Goal: Information Seeking & Learning: Find specific fact

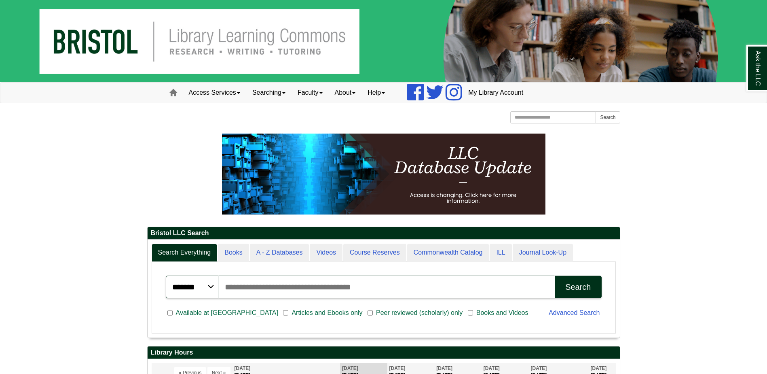
click at [301, 291] on input "Search articles, books, journals & more" at bounding box center [386, 286] width 337 height 23
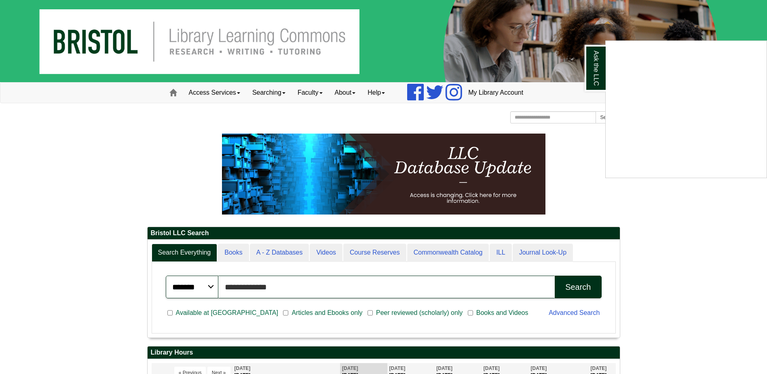
click at [555, 275] on button "Search" at bounding box center [578, 286] width 46 height 23
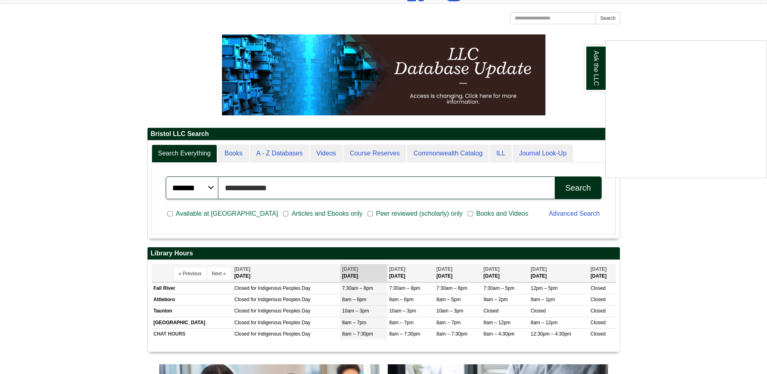
scroll to position [121, 0]
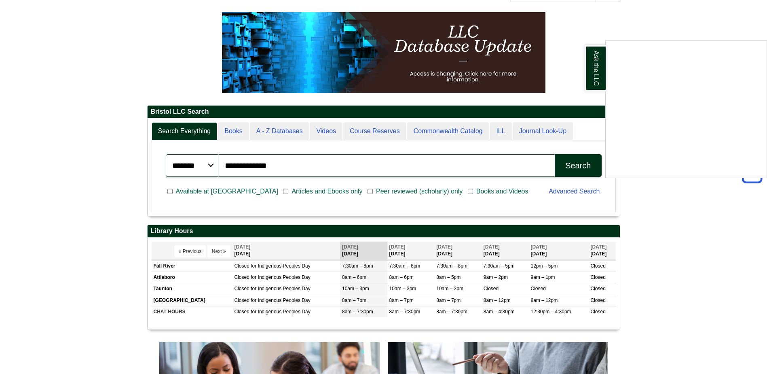
drag, startPoint x: 281, startPoint y: 160, endPoint x: 246, endPoint y: 160, distance: 34.4
click at [247, 160] on div "Ask the LLC" at bounding box center [383, 187] width 767 height 374
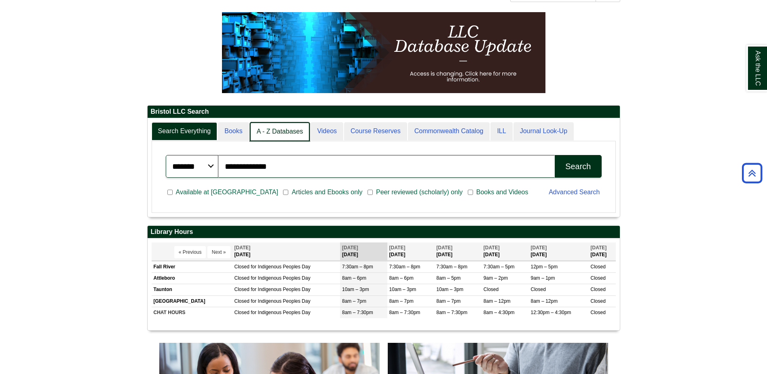
scroll to position [4, 4]
click at [280, 135] on link "A - Z Databases" at bounding box center [280, 131] width 60 height 19
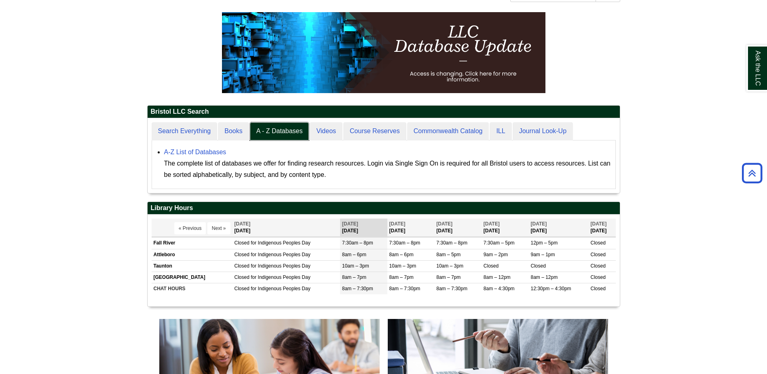
scroll to position [75, 472]
click at [195, 152] on link "A-Z List of Databases" at bounding box center [195, 151] width 62 height 7
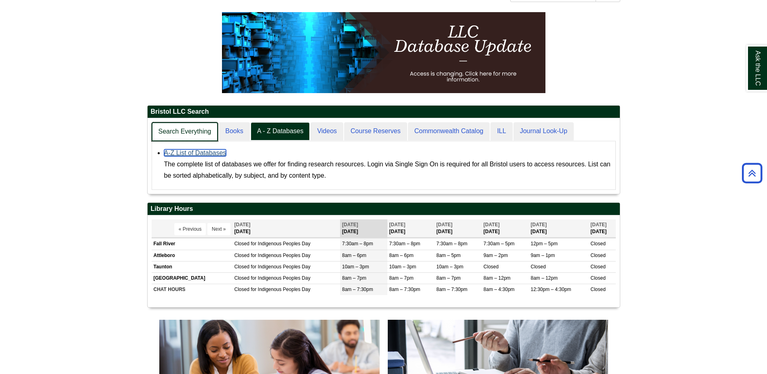
scroll to position [76, 472]
click at [196, 128] on link "Search Everything" at bounding box center [185, 131] width 67 height 19
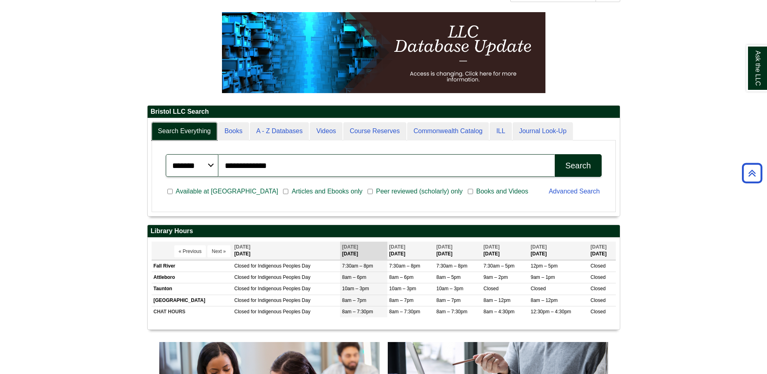
scroll to position [97, 472]
drag, startPoint x: 272, startPoint y: 165, endPoint x: 206, endPoint y: 161, distance: 65.6
click at [206, 161] on div "**********" at bounding box center [384, 165] width 436 height 23
type input "*"
drag, startPoint x: 272, startPoint y: 164, endPoint x: 260, endPoint y: 166, distance: 12.8
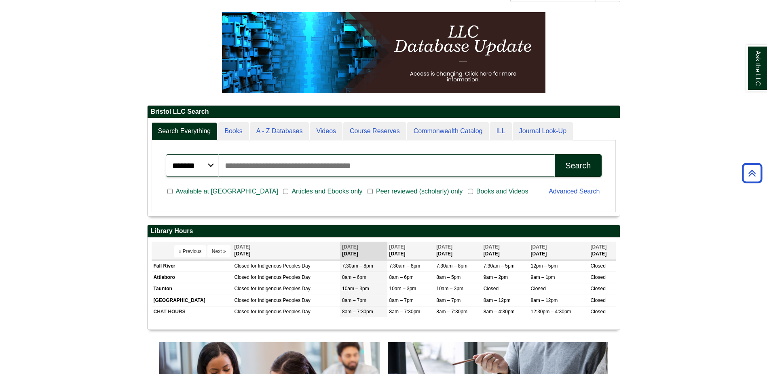
click at [260, 166] on input "Search articles, books, journals & more" at bounding box center [386, 165] width 337 height 23
click at [555, 154] on button "Search" at bounding box center [578, 165] width 46 height 23
type input "**********"
click at [196, 164] on select "******* ***** ******" at bounding box center [192, 165] width 53 height 23
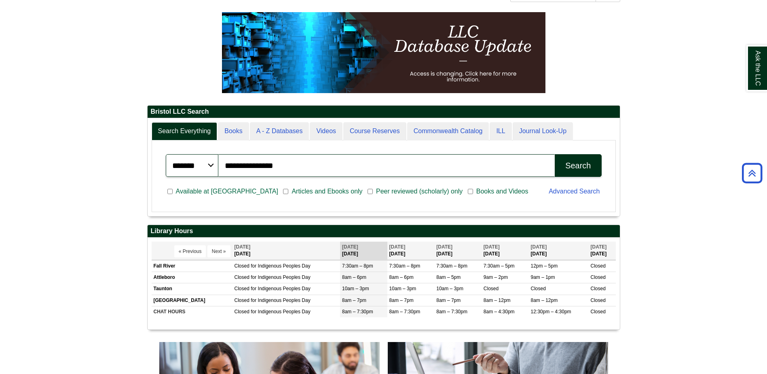
click at [196, 164] on select "******* ***** ******" at bounding box center [192, 165] width 53 height 23
click at [201, 164] on select "******* ***** ******" at bounding box center [192, 165] width 53 height 23
click at [573, 161] on div "Search" at bounding box center [577, 165] width 25 height 9
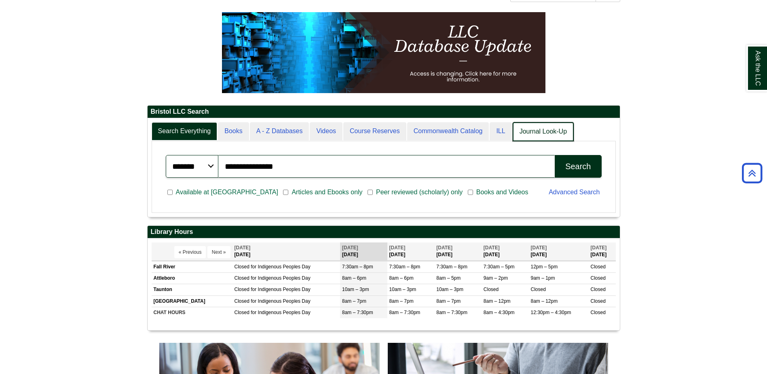
scroll to position [98, 472]
click at [543, 135] on link "Journal Look-Up" at bounding box center [543, 131] width 61 height 19
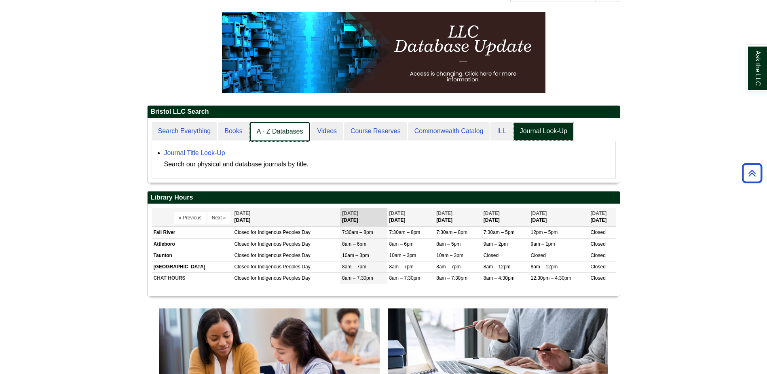
scroll to position [64, 472]
click at [285, 134] on link "A - Z Databases" at bounding box center [280, 131] width 60 height 19
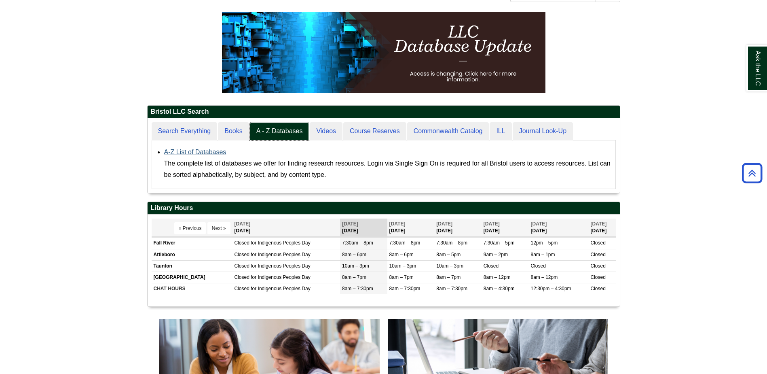
scroll to position [75, 472]
click at [213, 153] on link "A-Z List of Databases" at bounding box center [195, 151] width 62 height 7
click at [222, 150] on link "A-Z List of Databases" at bounding box center [195, 151] width 62 height 7
